Goal: Book appointment/travel/reservation

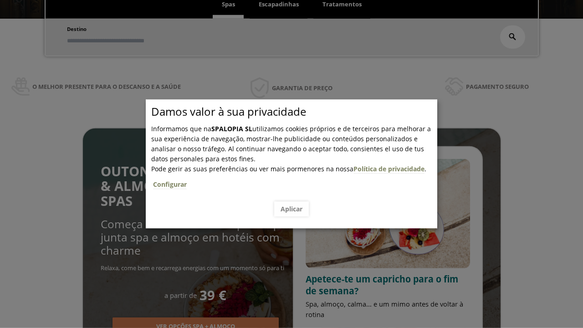
scroll to position [155, 0]
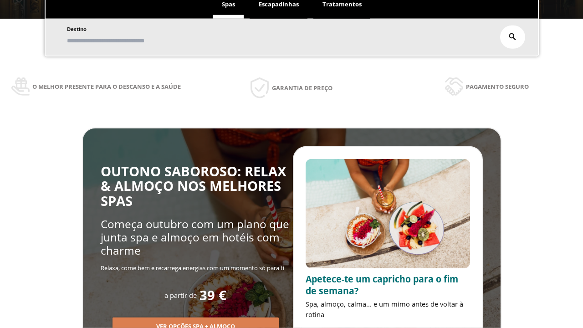
click at [279, 8] on span "Escapadinhas" at bounding box center [279, 4] width 40 height 8
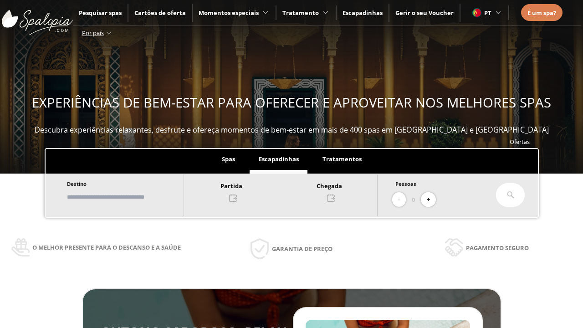
click at [129, 197] on input "text" at bounding box center [121, 197] width 114 height 16
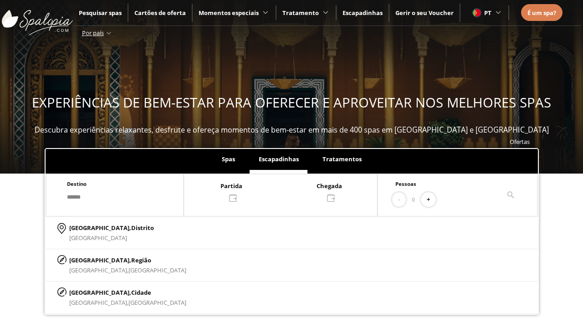
type input "******"
click at [91, 292] on p "[GEOGRAPHIC_DATA], Cidade" at bounding box center [127, 293] width 117 height 10
click at [290, 191] on div at bounding box center [280, 192] width 193 height 22
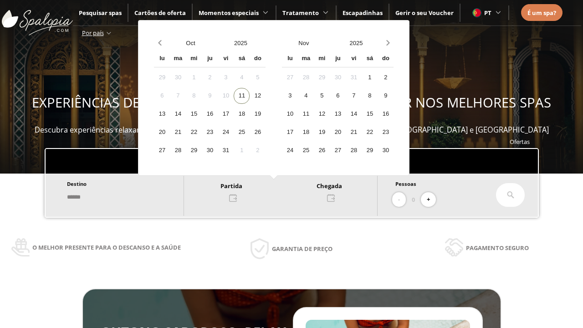
click at [170, 114] on div "13" at bounding box center [162, 114] width 16 height 16
click at [186, 114] on div "14" at bounding box center [178, 114] width 16 height 16
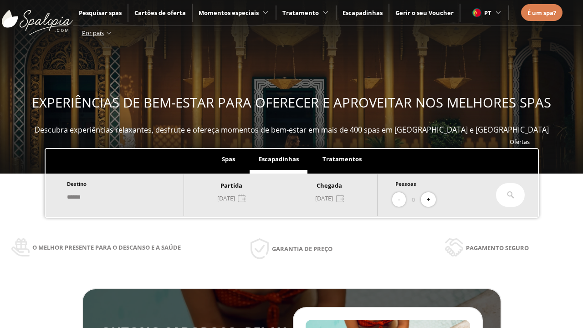
click at [432, 200] on button "+" at bounding box center [428, 199] width 15 height 15
